Goal: Task Accomplishment & Management: Complete application form

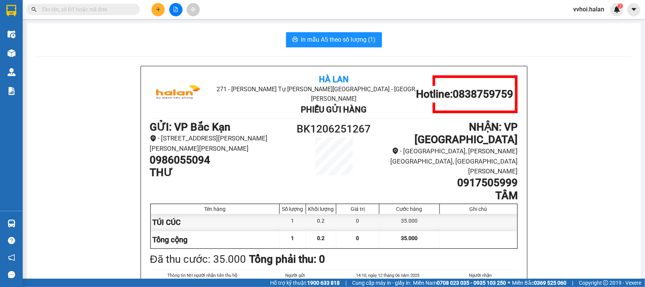
click at [107, 14] on span at bounding box center [82, 9] width 113 height 11
click at [107, 11] on input "text" at bounding box center [86, 9] width 89 height 8
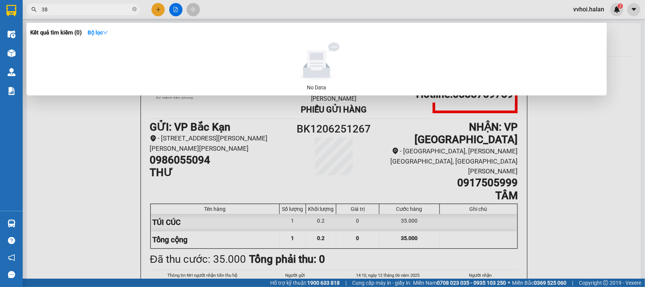
type input "3"
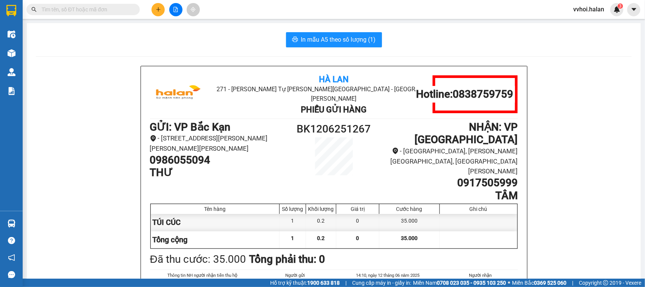
type input "5"
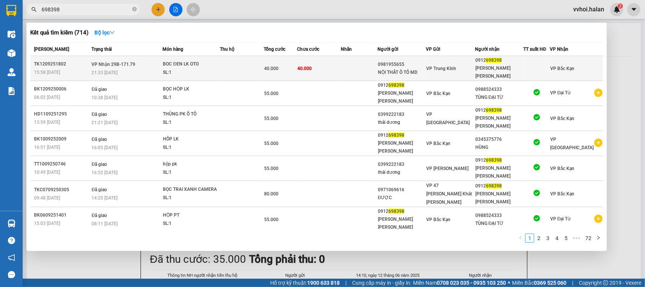
type input "698398"
click at [222, 78] on td at bounding box center [242, 68] width 44 height 25
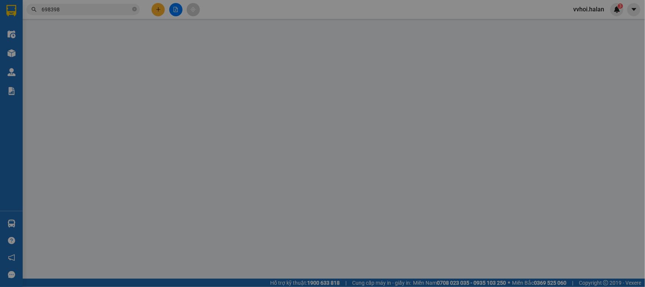
type input "0981955655"
type input "NỘI THẤT Ô TÔ MD"
type input "0912698398"
type input "[PERSON_NAME] [PERSON_NAME]"
type input "40.000"
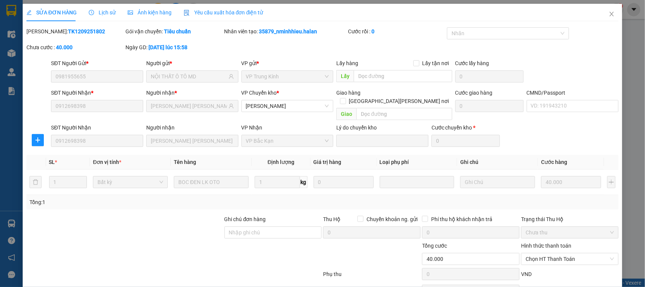
scroll to position [37, 0]
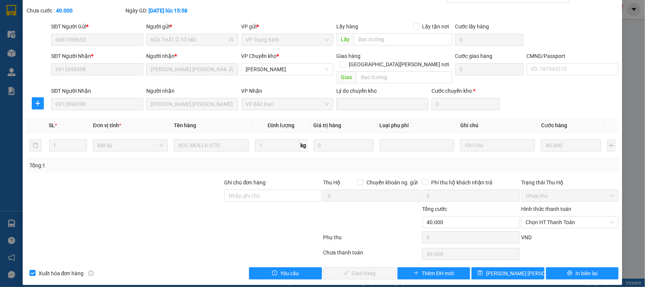
click at [532, 222] on div "Hình thức thanh toán Chọn HT Thanh Toán" at bounding box center [570, 218] width 98 height 26
click at [540, 216] on span "Chọn HT Thanh Toán" at bounding box center [570, 221] width 88 height 11
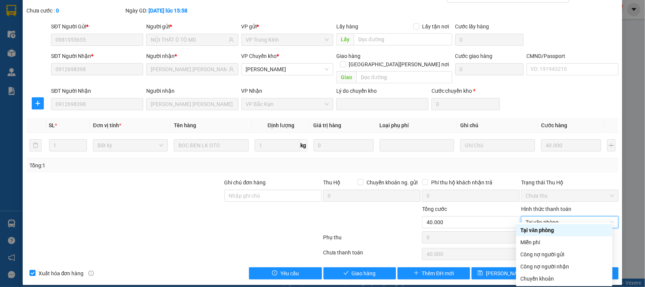
type input "0"
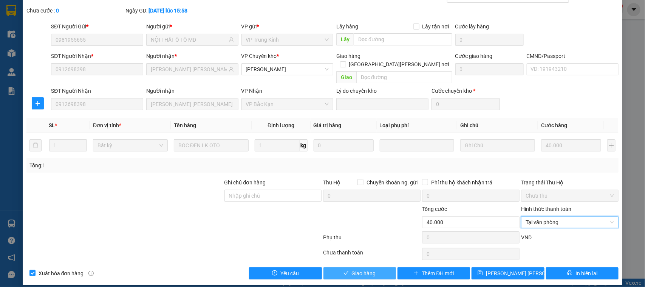
click at [359, 269] on span "Giao hàng" at bounding box center [364, 273] width 24 height 8
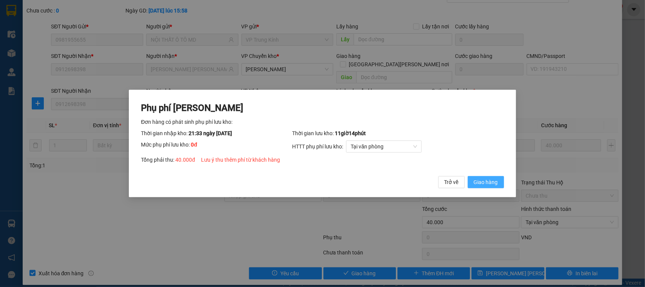
click at [487, 184] on span "Giao hàng" at bounding box center [486, 182] width 24 height 8
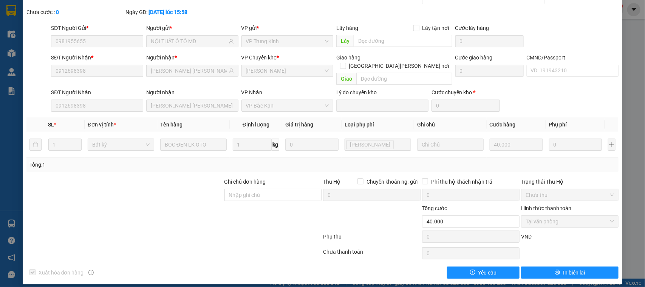
scroll to position [0, 0]
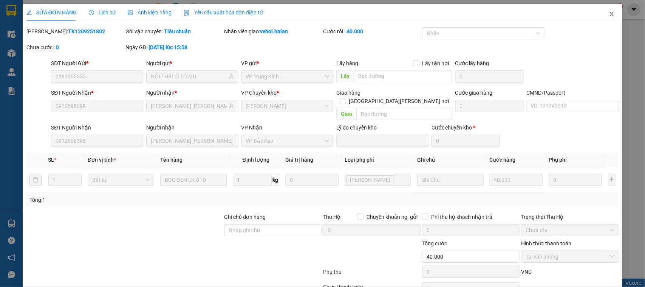
click at [602, 16] on span "Close" at bounding box center [612, 14] width 21 height 21
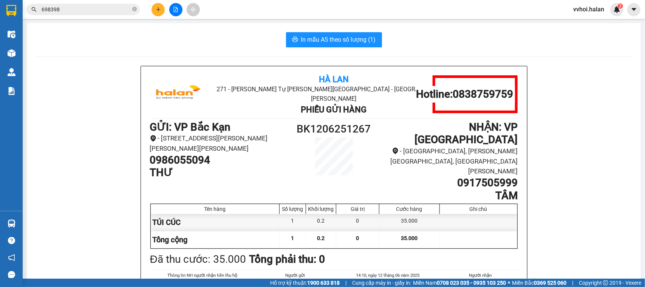
click at [72, 6] on input "698398" at bounding box center [86, 9] width 89 height 8
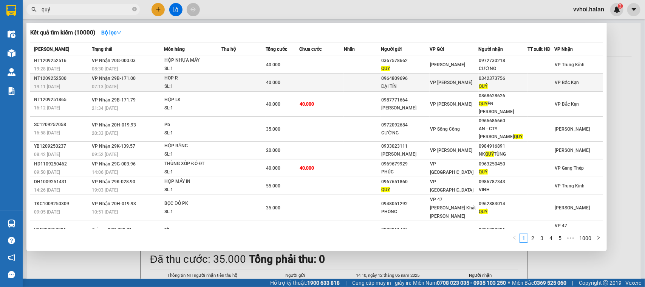
type input "quý"
click at [209, 80] on div "HOP R" at bounding box center [192, 78] width 57 height 8
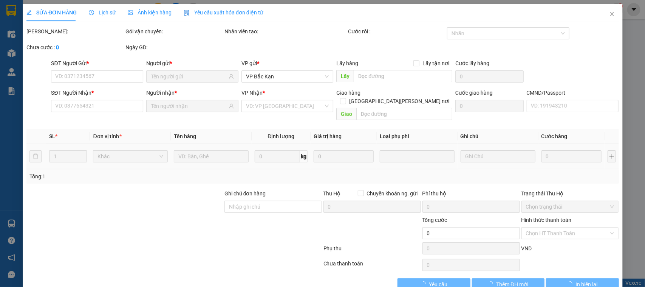
type input "0964809696"
type input "ĐẠI TÍN"
type input "0342373756"
type input "QUÝ"
type input "40.000"
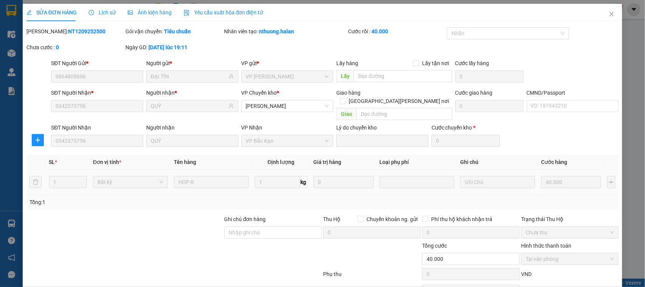
scroll to position [37, 0]
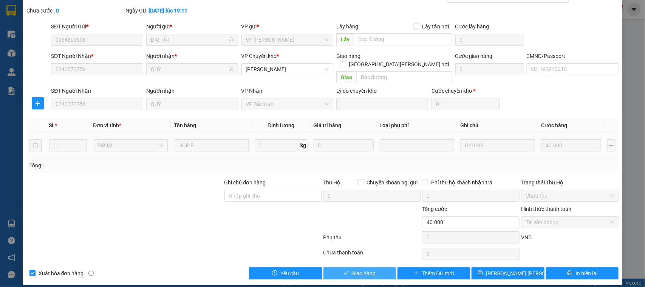
click at [359, 269] on span "Giao hàng" at bounding box center [364, 273] width 24 height 8
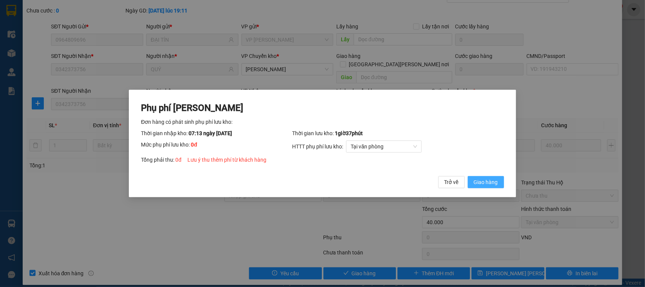
click at [492, 186] on span "Giao hàng" at bounding box center [486, 182] width 24 height 8
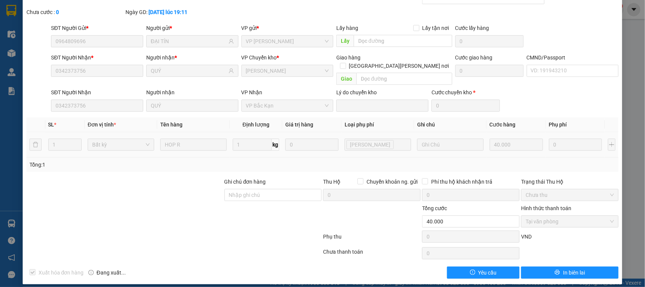
scroll to position [0, 0]
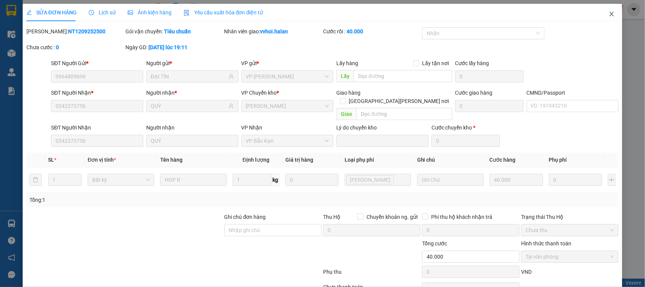
drag, startPoint x: 607, startPoint y: 12, endPoint x: 595, endPoint y: 22, distance: 16.1
click at [609, 12] on icon "close" at bounding box center [612, 14] width 6 height 6
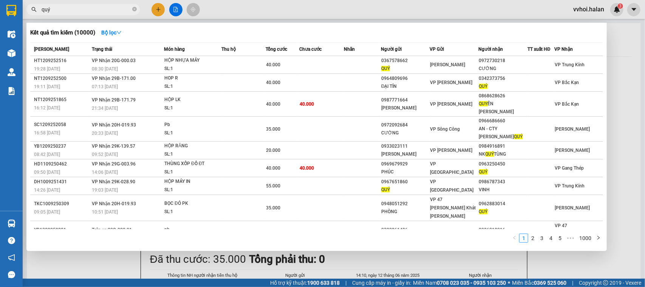
click at [55, 6] on input "quý" at bounding box center [86, 9] width 89 height 8
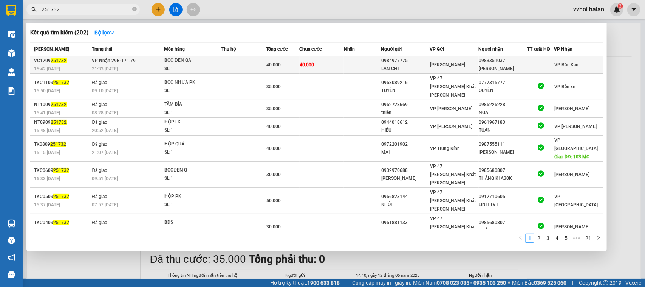
type input "251732"
click at [459, 64] on span "[PERSON_NAME]" at bounding box center [448, 64] width 35 height 5
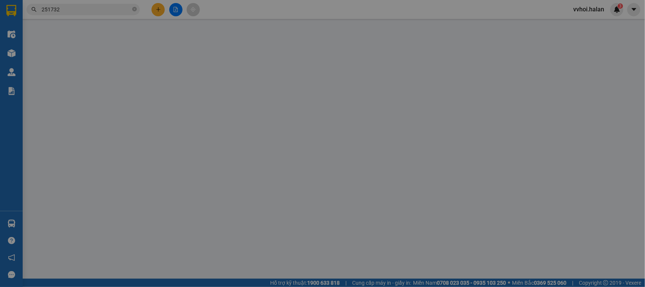
type input "0984977775"
type input "LAN CHI"
type input "0983351037"
type input "[PERSON_NAME]"
type input "40.000"
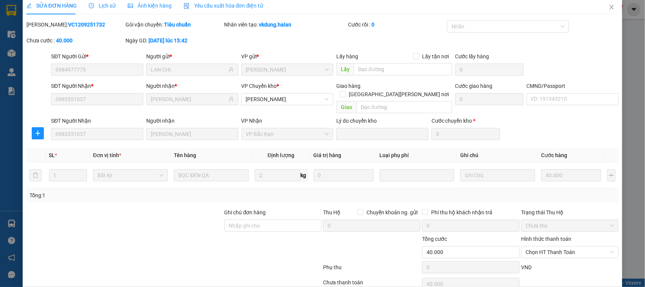
scroll to position [37, 0]
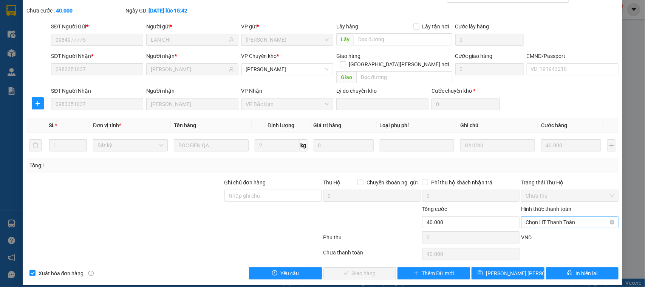
click at [566, 216] on span "Chọn HT Thanh Toán" at bounding box center [570, 221] width 88 height 11
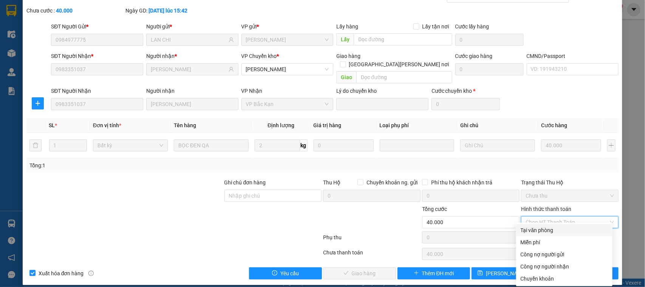
click at [554, 230] on div "Tại văn phòng" at bounding box center [564, 230] width 87 height 8
type input "0"
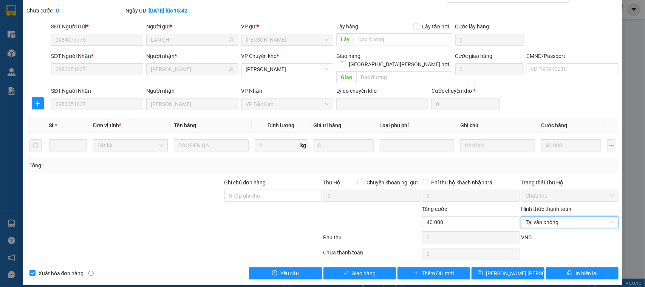
click at [348, 273] on div "SỬA ĐƠN HÀNG Lịch sử [PERSON_NAME] hàng Yêu cầu xuất [PERSON_NAME] điện tử Tota…" at bounding box center [323, 126] width 600 height 318
click at [353, 269] on span "Giao hàng" at bounding box center [364, 273] width 24 height 8
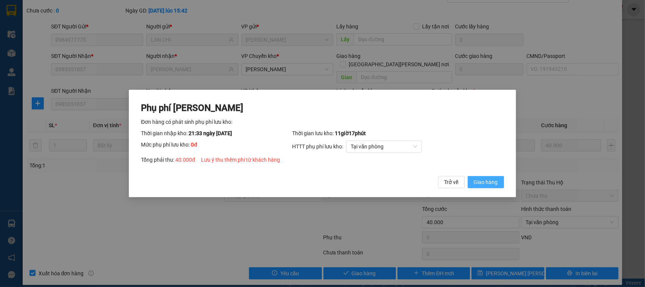
click at [487, 186] on span "Giao hàng" at bounding box center [486, 182] width 24 height 8
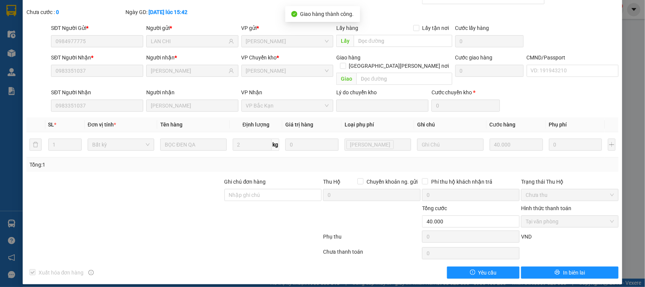
scroll to position [0, 0]
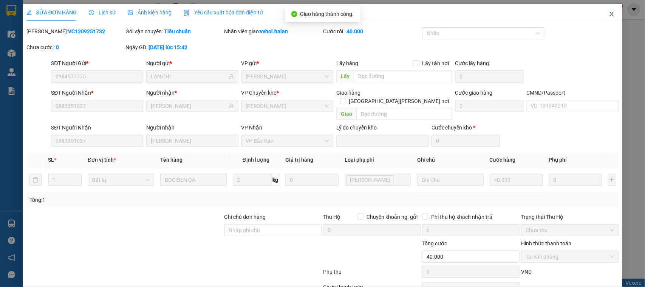
click at [602, 14] on span "Close" at bounding box center [612, 14] width 21 height 21
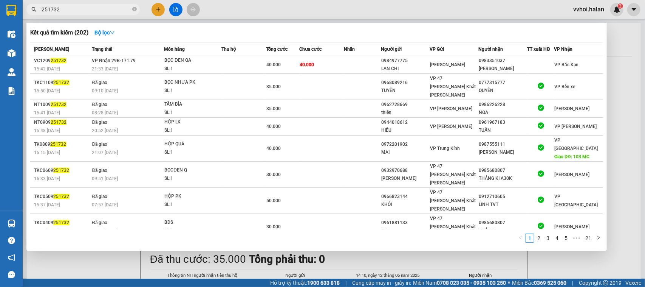
click at [87, 10] on input "251732" at bounding box center [86, 9] width 89 height 8
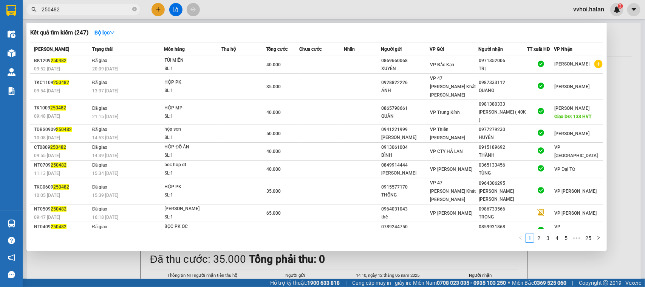
click at [86, 4] on span "250482" at bounding box center [82, 9] width 113 height 11
click at [88, 9] on input "250482" at bounding box center [86, 9] width 89 height 8
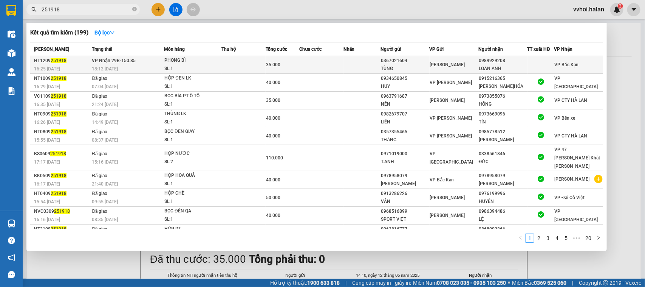
type input "251918"
click at [201, 65] on div "SL: 1" at bounding box center [192, 69] width 57 height 8
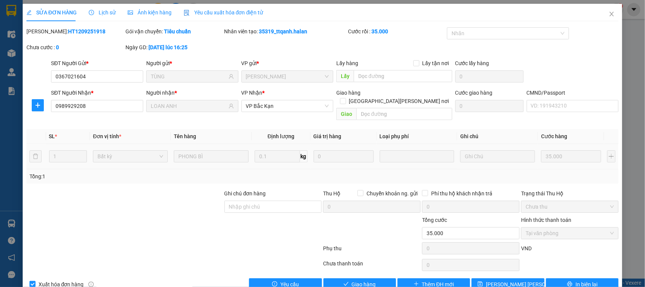
type input "0367021604"
type input "TÙNG"
type input "0989929208"
type input "LOAN ANH"
type input "35.000"
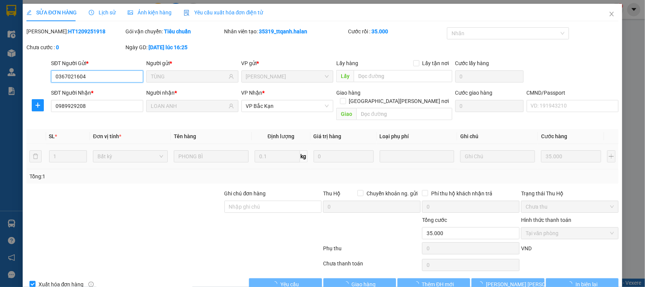
scroll to position [11, 0]
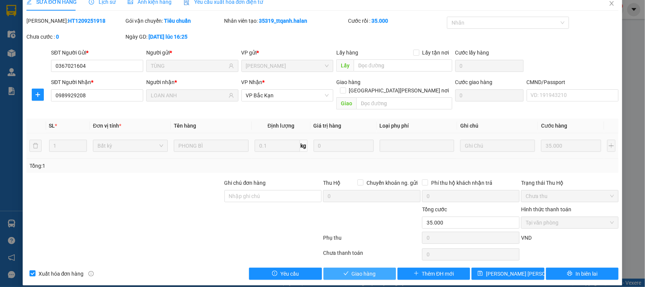
click at [361, 270] on span "Giao hàng" at bounding box center [364, 273] width 24 height 8
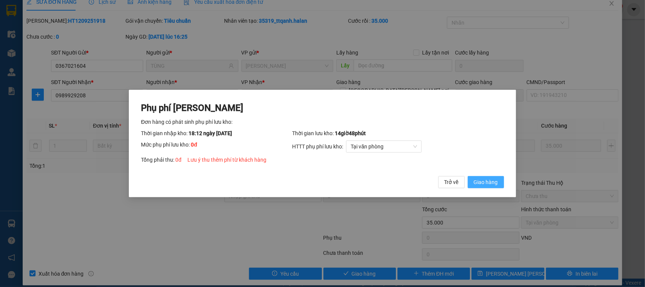
click at [498, 180] on button "Giao hàng" at bounding box center [486, 182] width 36 height 12
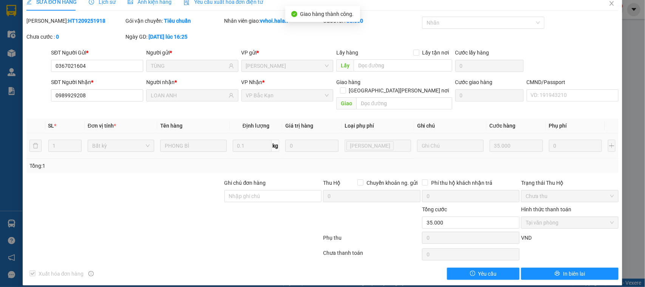
scroll to position [0, 0]
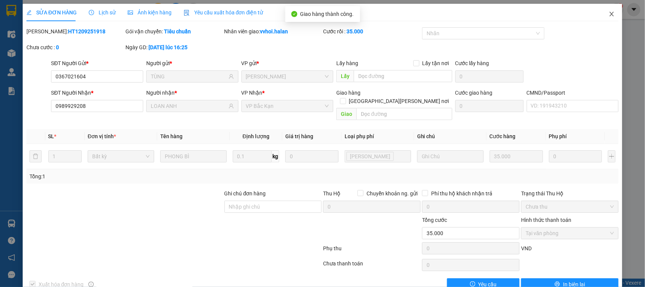
click at [604, 10] on span "Close" at bounding box center [612, 14] width 21 height 21
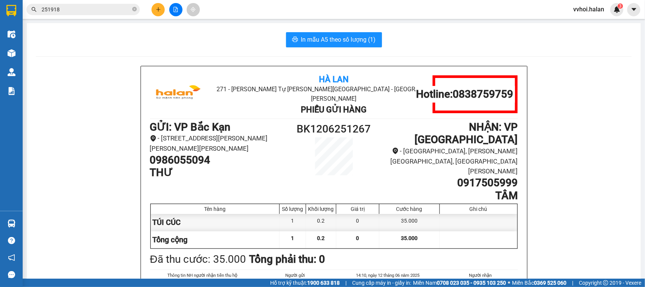
click at [152, 8] on button at bounding box center [158, 9] width 13 height 13
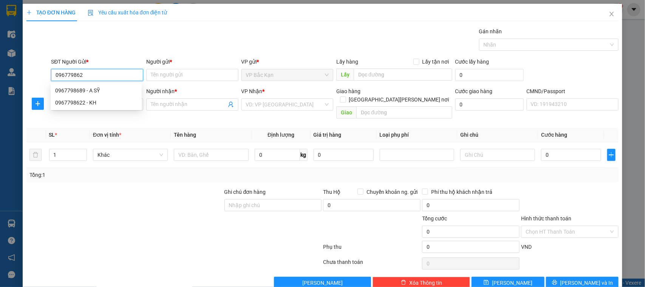
type input "0967798622"
click at [85, 89] on div "0967798622 - KH" at bounding box center [96, 90] width 82 height 8
type input "KH"
type input "0967798622"
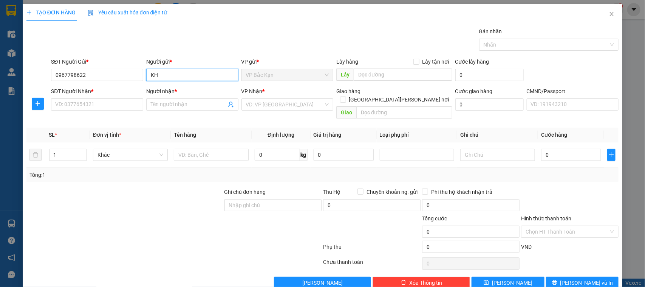
drag, startPoint x: 207, startPoint y: 79, endPoint x: 15, endPoint y: 86, distance: 192.2
click at [22, 85] on div "TẠO ĐƠN HÀNG Yêu cầu xuất [PERSON_NAME] điện tử Transit Pickup Surcharge Ids Tr…" at bounding box center [322, 143] width 645 height 287
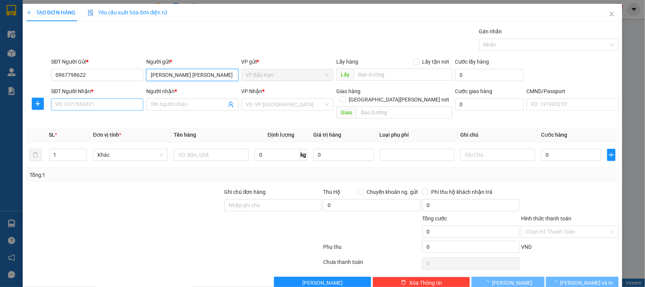
type input "[PERSON_NAME] [PERSON_NAME]"
click at [81, 103] on input "SĐT Người Nhận *" at bounding box center [97, 104] width 92 height 12
type input "9"
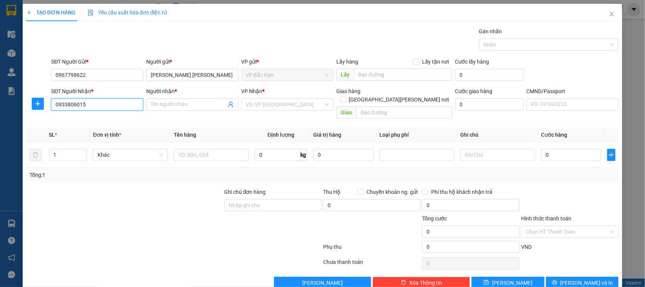
click at [99, 103] on input "0933806015" at bounding box center [97, 104] width 92 height 12
drag, startPoint x: 89, startPoint y: 105, endPoint x: 6, endPoint y: 110, distance: 83.4
click at [28, 109] on div "SĐT Người [PERSON_NAME] * 0933806015 0933806015 Người [PERSON_NAME] * Tên người…" at bounding box center [323, 104] width 594 height 35
type input "0933806015"
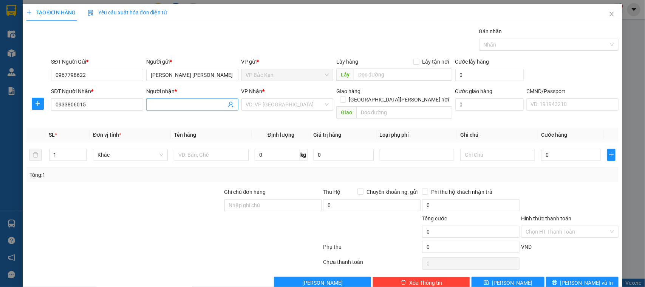
click at [163, 101] on input "Người nhận *" at bounding box center [189, 104] width 76 height 8
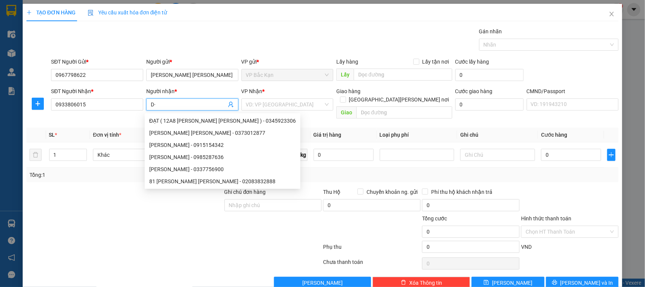
type input "D"
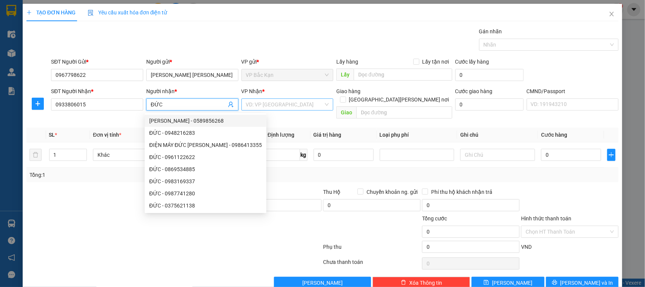
type input "ĐỨC"
click at [287, 101] on input "search" at bounding box center [285, 104] width 78 height 11
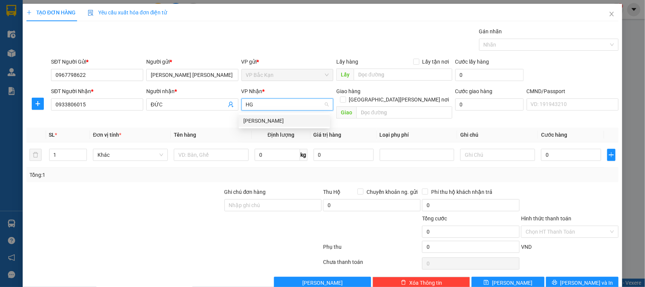
type input "HG"
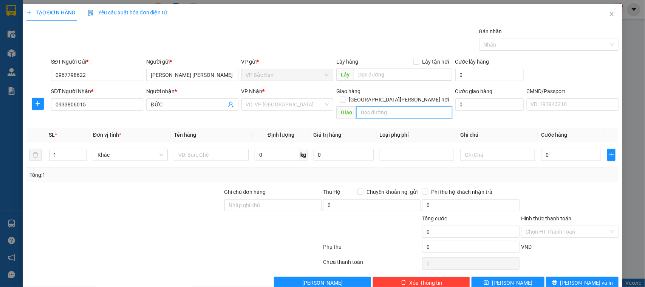
click at [377, 108] on input "text" at bounding box center [405, 112] width 96 height 12
type input "g"
paste input "[GEOGRAPHIC_DATA], 1 [PERSON_NAME][GEOGRAPHIC_DATA], Khu đô thị [GEOGRAPHIC_DAT…"
type input "[GEOGRAPHIC_DATA], 1 [PERSON_NAME][GEOGRAPHIC_DATA], Khu đô thị [GEOGRAPHIC_DAT…"
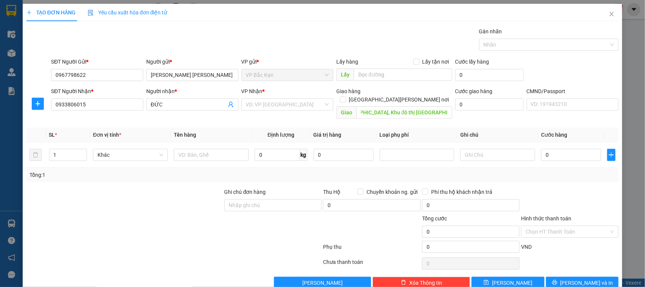
click at [409, 97] on div "Giao hàng [GEOGRAPHIC_DATA][PERSON_NAME] nơi" at bounding box center [395, 97] width 116 height 20
click at [346, 96] on input "[GEOGRAPHIC_DATA][PERSON_NAME] nơi" at bounding box center [342, 98] width 5 height 5
checkbox input "true"
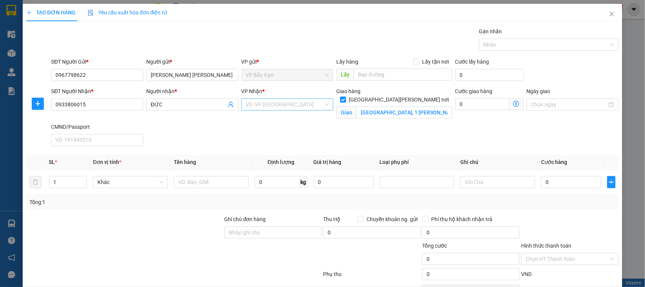
click at [267, 110] on input "search" at bounding box center [285, 104] width 78 height 11
type input "NVC"
click at [246, 125] on div "[PERSON_NAME]" at bounding box center [284, 121] width 91 height 12
click at [513, 103] on icon "dollar-circle" at bounding box center [516, 104] width 6 height 6
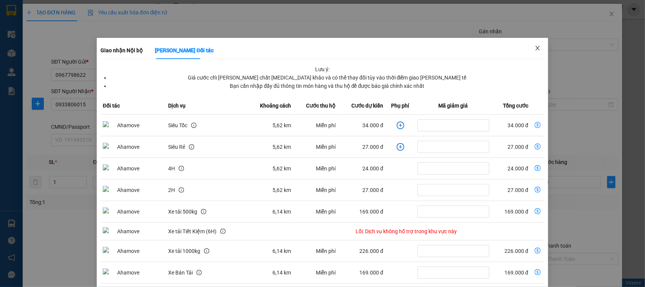
click at [539, 44] on span "Close" at bounding box center [537, 48] width 21 height 21
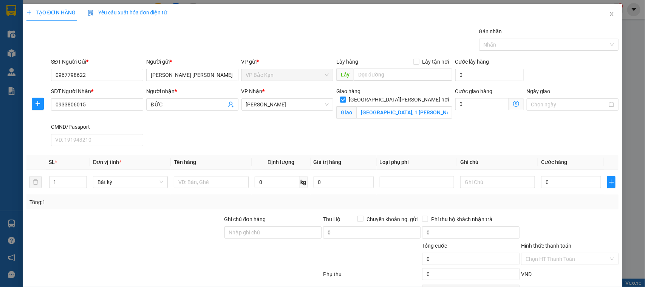
click at [427, 36] on div "Gói vận chuyển * Tiêu chuẩn Gán nhãn Nhãn" at bounding box center [335, 40] width 571 height 26
click at [377, 129] on div "SĐT Người [PERSON_NAME] * 0933806015 Người [PERSON_NAME] * ĐỨC [PERSON_NAME] * …" at bounding box center [335, 118] width 571 height 62
click at [371, 131] on div "SĐT Người [PERSON_NAME] * 0933806015 Người [PERSON_NAME] * ĐỨC [PERSON_NAME] * …" at bounding box center [335, 118] width 571 height 62
click at [277, 104] on span "[PERSON_NAME]" at bounding box center [287, 104] width 83 height 11
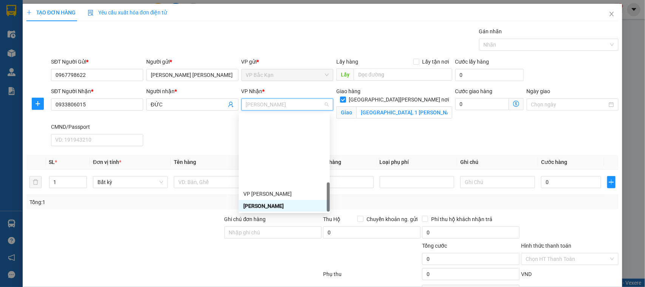
scroll to position [299, 0]
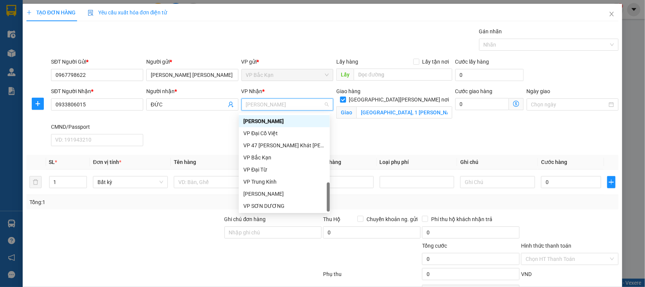
click at [277, 128] on div "VP Đại Cồ Việt" at bounding box center [284, 133] width 91 height 12
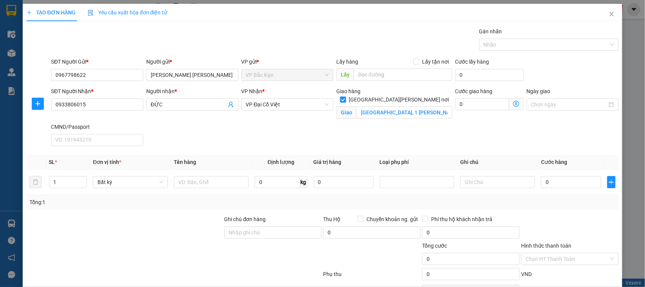
drag, startPoint x: 392, startPoint y: 129, endPoint x: 474, endPoint y: 117, distance: 82.1
click at [404, 129] on div "SĐT Người [PERSON_NAME] * 0933806015 Người [PERSON_NAME] * ĐỨC [PERSON_NAME] * …" at bounding box center [335, 118] width 571 height 62
click at [513, 106] on icon "dollar-circle" at bounding box center [516, 104] width 6 height 6
click at [0, 0] on div "[PERSON_NAME] ý: Giá cước chỉ [PERSON_NAME] chất [MEDICAL_DATA] khảo và có thể …" at bounding box center [0, 0] width 0 height 0
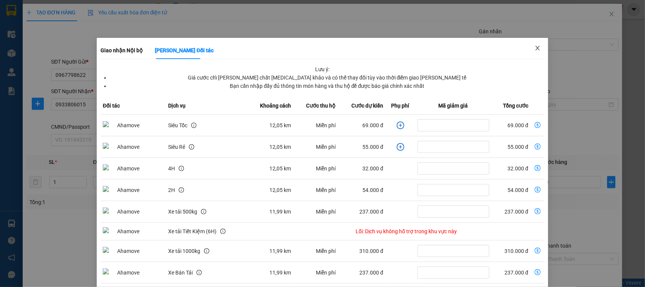
click at [539, 47] on span "Close" at bounding box center [537, 48] width 21 height 21
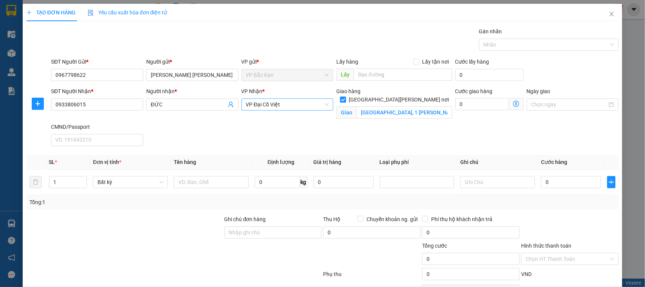
click at [275, 113] on div "[PERSON_NAME] * VP Đại Cồ Việt" at bounding box center [288, 100] width 92 height 26
click at [278, 108] on span "VP Đại Cồ Việt" at bounding box center [287, 104] width 83 height 11
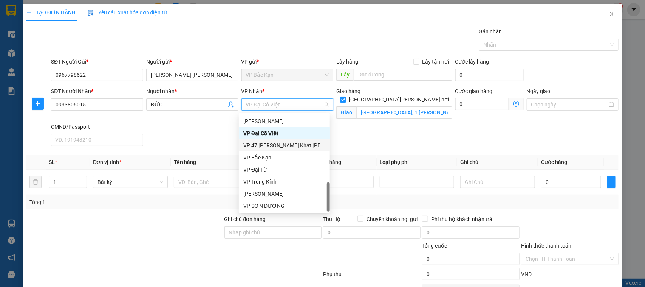
click at [280, 146] on div "VP 47 [PERSON_NAME] Khát [PERSON_NAME]" at bounding box center [284, 145] width 82 height 8
click at [365, 142] on div "SĐT Người [PERSON_NAME] * 0933806015 Người [PERSON_NAME] * ĐỨC [PERSON_NAME] * …" at bounding box center [335, 118] width 571 height 62
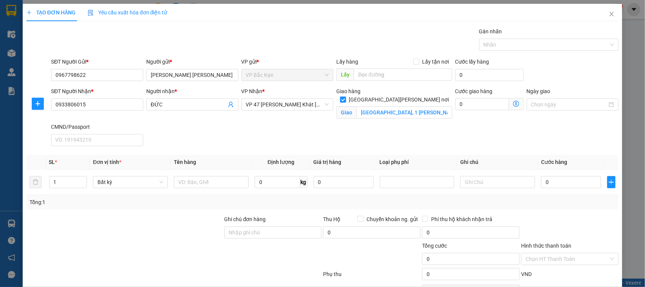
click at [513, 105] on icon "dollar-circle" at bounding box center [516, 104] width 6 height 6
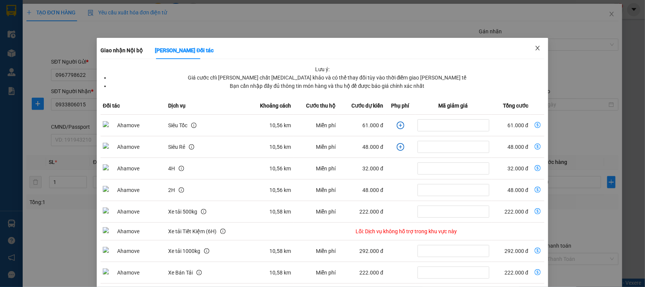
click at [535, 50] on icon "close" at bounding box center [538, 48] width 6 height 6
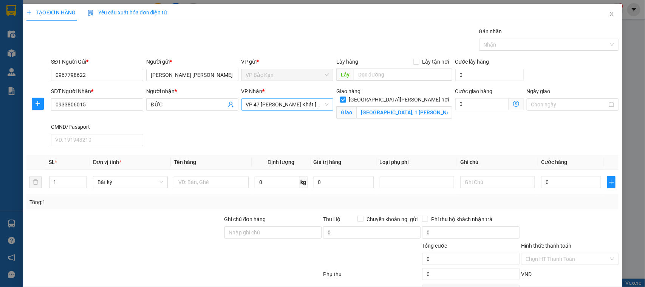
drag, startPoint x: 300, startPoint y: 102, endPoint x: 299, endPoint y: 129, distance: 26.5
click at [299, 102] on span "VP 47 [PERSON_NAME] Khát [PERSON_NAME]" at bounding box center [287, 104] width 83 height 11
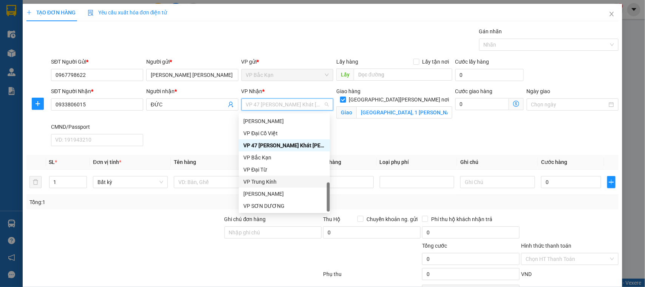
click at [275, 179] on div "VP Trung Kính" at bounding box center [284, 181] width 82 height 8
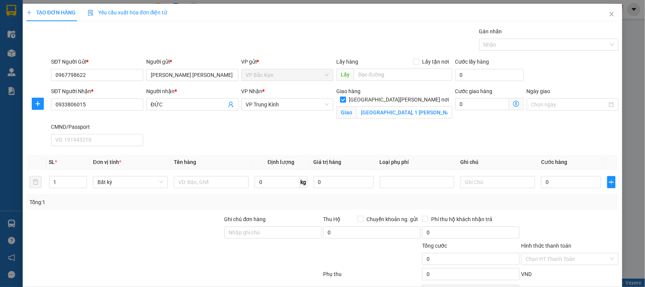
click at [513, 105] on icon "dollar-circle" at bounding box center [516, 104] width 6 height 6
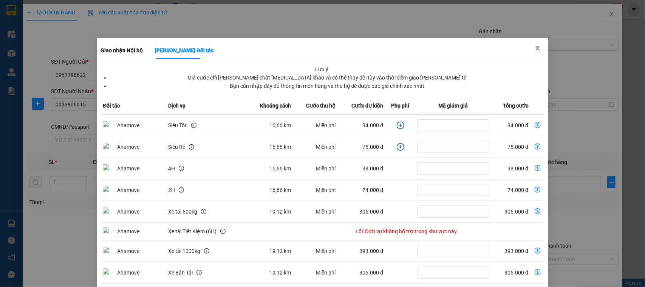
click at [536, 43] on span "Close" at bounding box center [537, 48] width 21 height 21
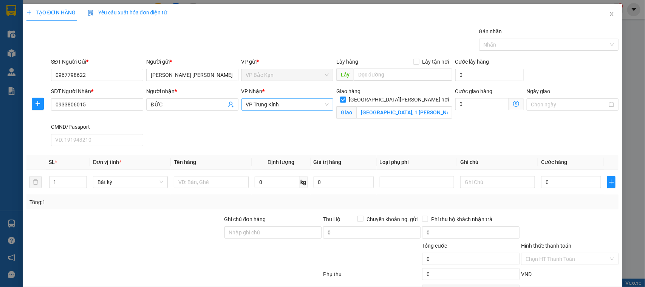
click at [294, 105] on span "VP Trung Kính" at bounding box center [287, 104] width 83 height 11
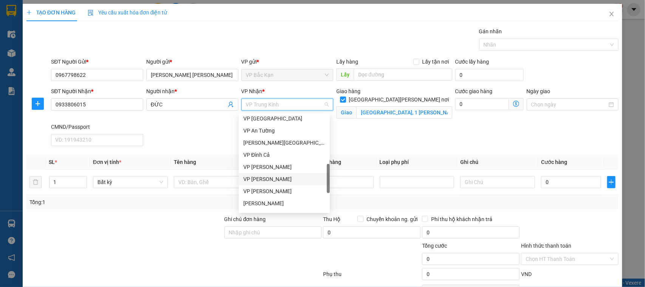
scroll to position [0, 0]
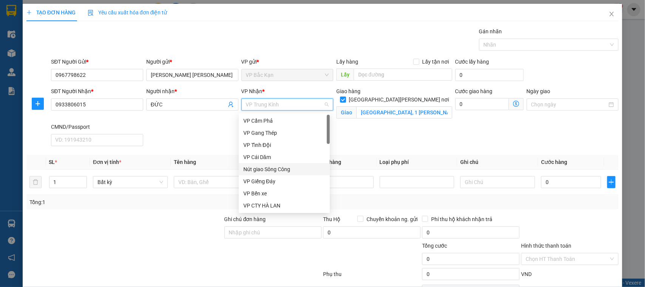
click at [439, 146] on div "SĐT Người [PERSON_NAME] * 0933806015 Người [PERSON_NAME] * ĐỨC [PERSON_NAME] * …" at bounding box center [335, 118] width 571 height 62
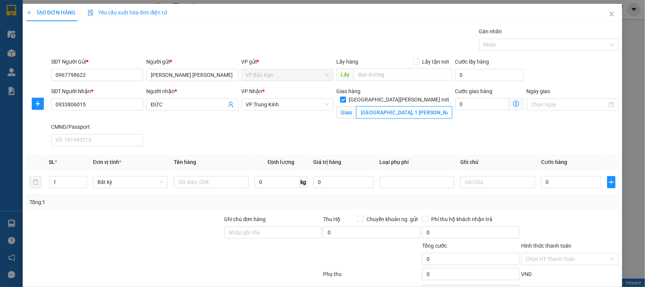
click at [409, 107] on input "[GEOGRAPHIC_DATA], 1 [PERSON_NAME][GEOGRAPHIC_DATA], Khu đô thị [GEOGRAPHIC_DAT…" at bounding box center [405, 112] width 96 height 12
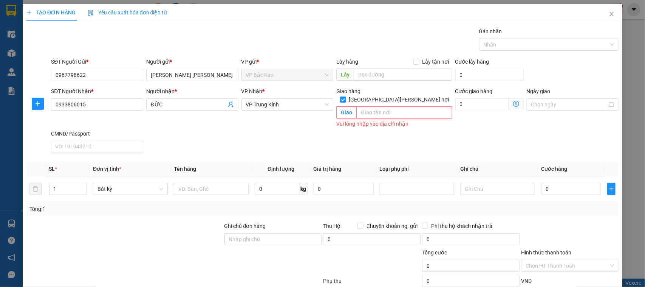
click at [422, 87] on form "SĐT Người Gửi * 0967798622 Người gửi * [PERSON_NAME] [PERSON_NAME] VP gửi * VP …" at bounding box center [322, 106] width 593 height 98
click at [346, 96] on input "[GEOGRAPHIC_DATA][PERSON_NAME] nơi" at bounding box center [342, 98] width 5 height 5
checkbox input "false"
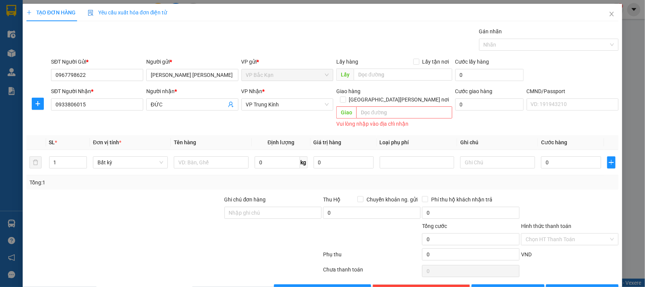
click at [344, 47] on div "Gói vận chuyển * Tiêu chuẩn Gán nhãn Nhãn" at bounding box center [335, 40] width 571 height 26
click at [39, 107] on icon "plus" at bounding box center [38, 104] width 6 height 6
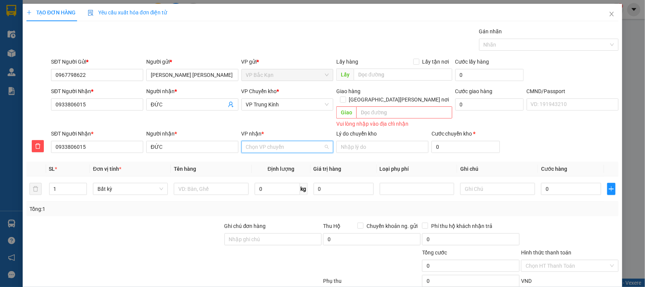
click at [289, 141] on input "VP nhận *" at bounding box center [285, 146] width 78 height 11
type input "NVC"
click at [290, 156] on div "[PERSON_NAME]" at bounding box center [284, 154] width 82 height 8
click at [246, 104] on span "VP Trung Kính" at bounding box center [287, 104] width 83 height 11
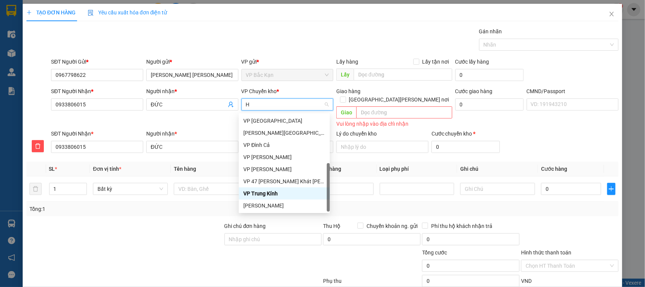
type input "HG"
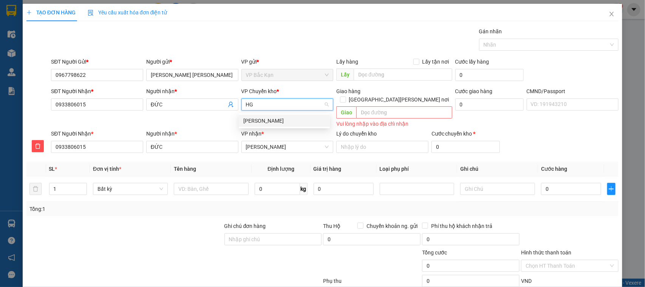
click at [261, 117] on div "[PERSON_NAME]" at bounding box center [284, 120] width 82 height 8
click at [261, 73] on span "VP Bắc Kạn" at bounding box center [287, 74] width 83 height 11
type input "2"
click at [84, 185] on span "up" at bounding box center [83, 187] width 5 height 5
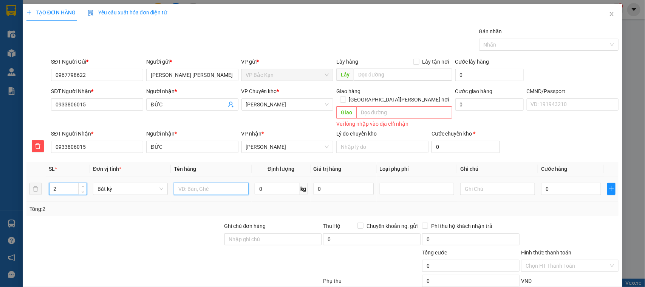
click at [203, 183] on input "text" at bounding box center [211, 189] width 75 height 12
type input "2 CAN RƯỢU 10L"
click at [297, 202] on div "Tổng: 2" at bounding box center [322, 209] width 593 height 14
click at [560, 183] on input "0" at bounding box center [571, 189] width 60 height 12
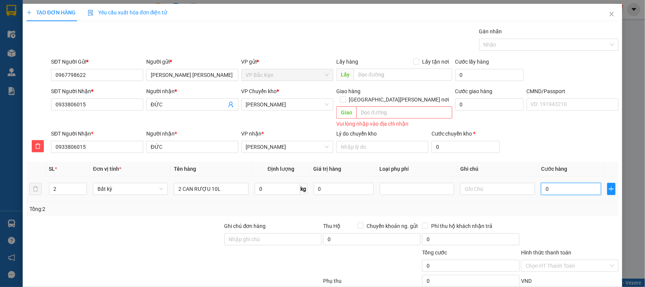
type input "1"
type input "10"
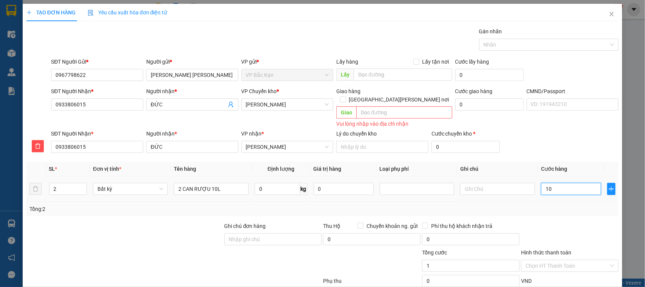
type input "10"
type input "100"
type input "100.000"
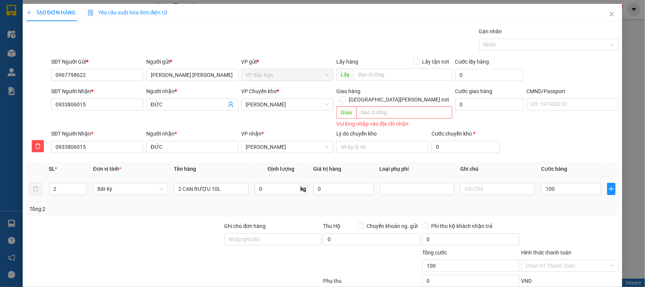
type input "100.000"
click at [580, 210] on div "Transit Pickup Surcharge Ids Transit Deliver Surcharge Ids Transit Deliver Surc…" at bounding box center [322, 174] width 593 height 295
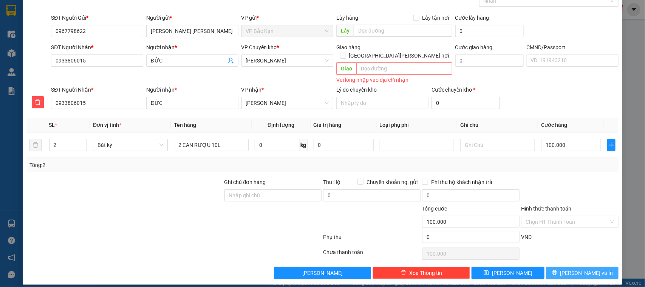
click at [571, 268] on span "[PERSON_NAME] và In" at bounding box center [587, 272] width 53 height 8
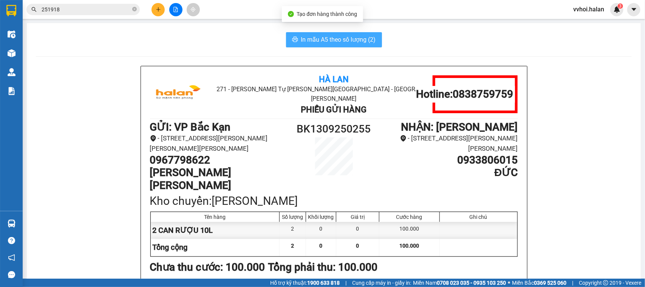
click at [292, 37] on icon "printer" at bounding box center [295, 39] width 6 height 6
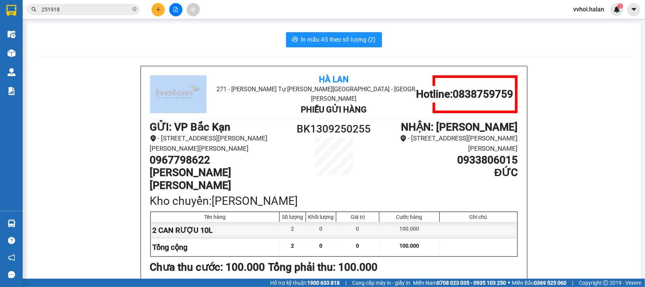
click at [69, 12] on input "251918" at bounding box center [86, 9] width 89 height 8
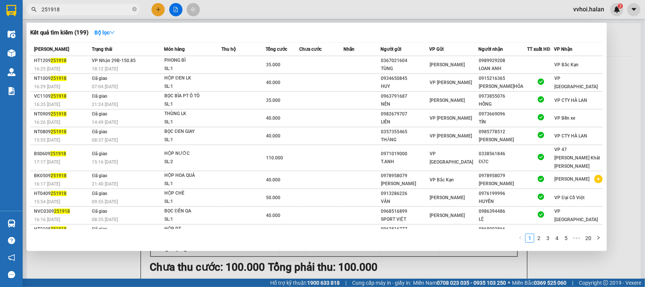
click at [69, 12] on input "251918" at bounding box center [86, 9] width 89 height 8
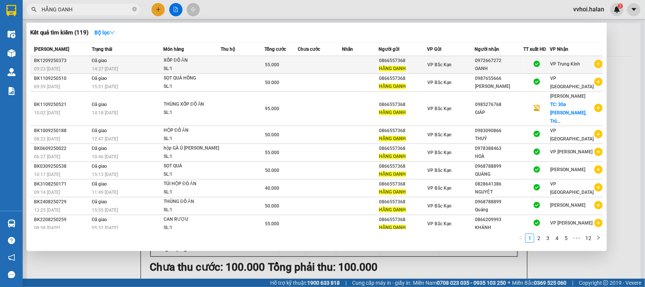
type input "HẰNG OANH"
click at [595, 62] on icon "plus-circle" at bounding box center [599, 64] width 8 height 8
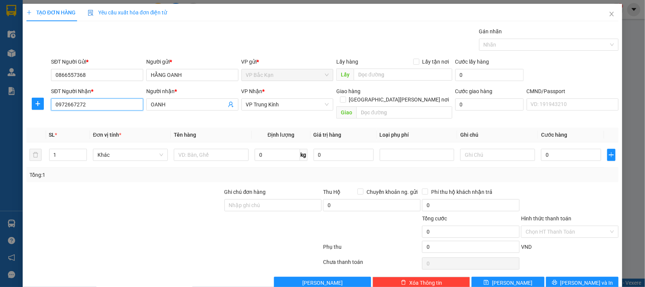
click at [95, 102] on input "0972667272" at bounding box center [97, 104] width 92 height 12
type input "0984552826"
click at [83, 118] on div "0984552826 - THỌ" at bounding box center [96, 120] width 82 height 8
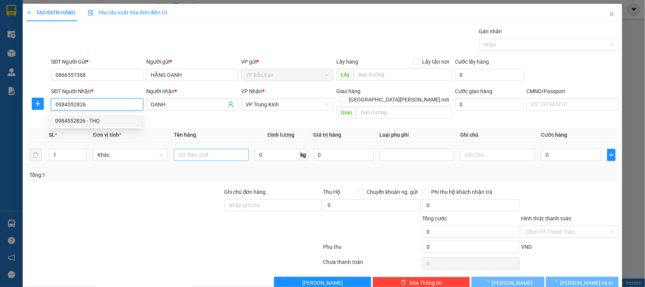
type input "THỌ"
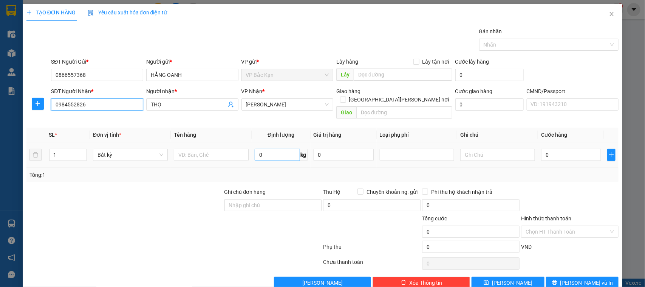
type input "0984552826"
click at [258, 149] on input "0" at bounding box center [277, 155] width 45 height 12
type input "10"
click at [221, 149] on input "text" at bounding box center [211, 155] width 75 height 12
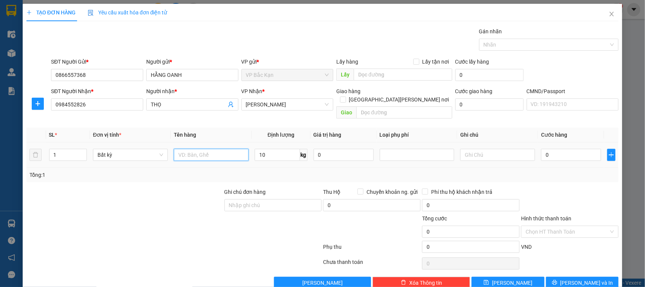
type input "40.000"
type input "HỘP ĐỒ ĂN"
click at [259, 152] on input "10" at bounding box center [277, 155] width 45 height 12
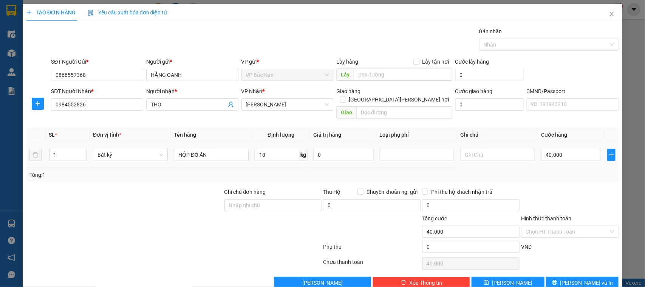
click at [254, 168] on div "Tổng: 1" at bounding box center [322, 175] width 593 height 14
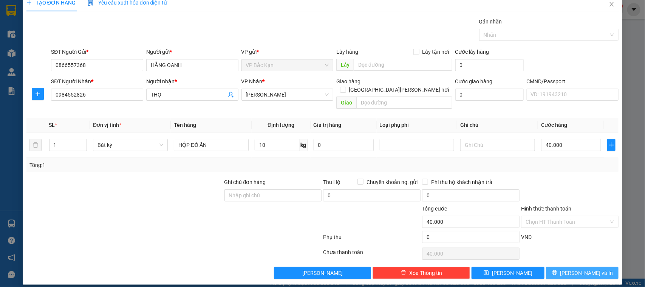
click at [561, 267] on button "[PERSON_NAME] và In" at bounding box center [582, 273] width 73 height 12
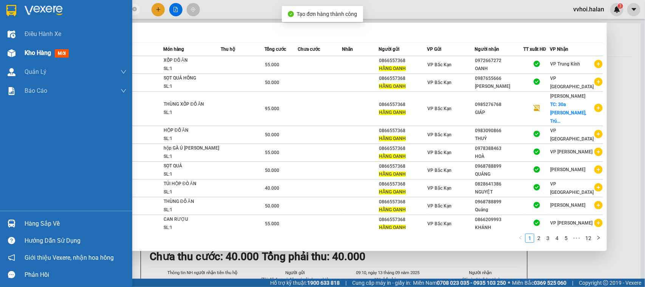
click at [10, 55] on img at bounding box center [12, 53] width 8 height 8
drag, startPoint x: 10, startPoint y: 55, endPoint x: 103, endPoint y: 49, distance: 92.8
click at [11, 55] on img at bounding box center [12, 53] width 8 height 8
